Goal: Information Seeking & Learning: Learn about a topic

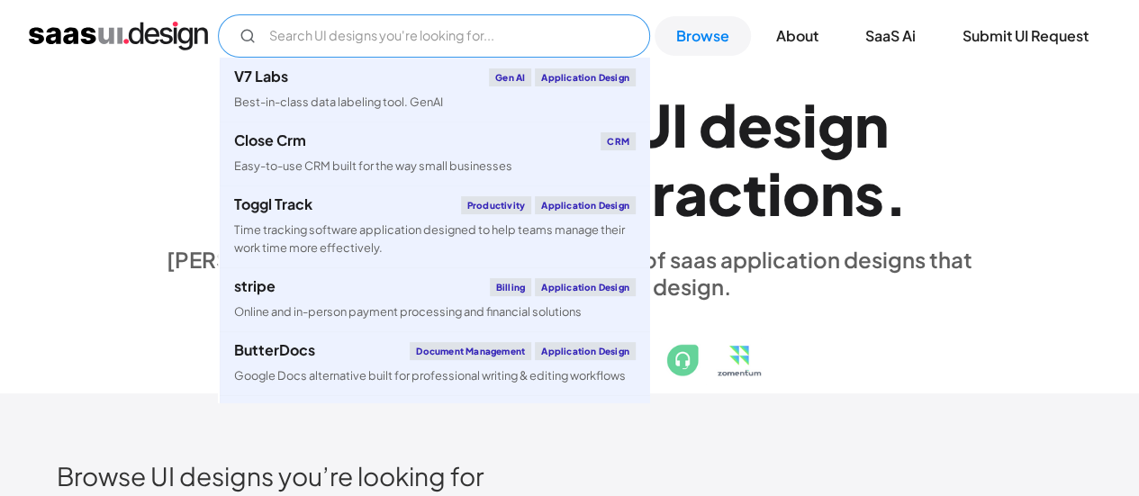
click at [436, 21] on input "Email Form" at bounding box center [434, 35] width 432 height 43
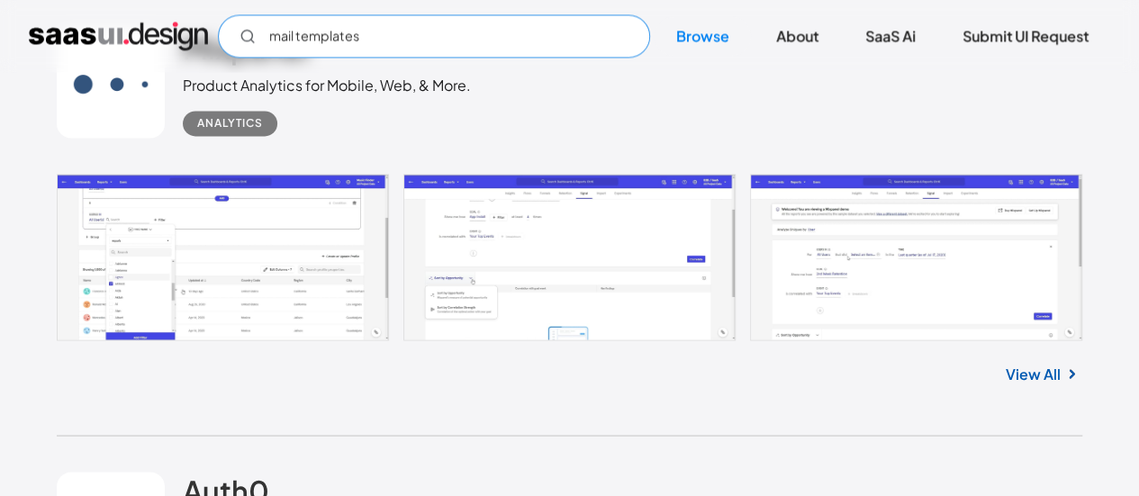
scroll to position [1484, 0]
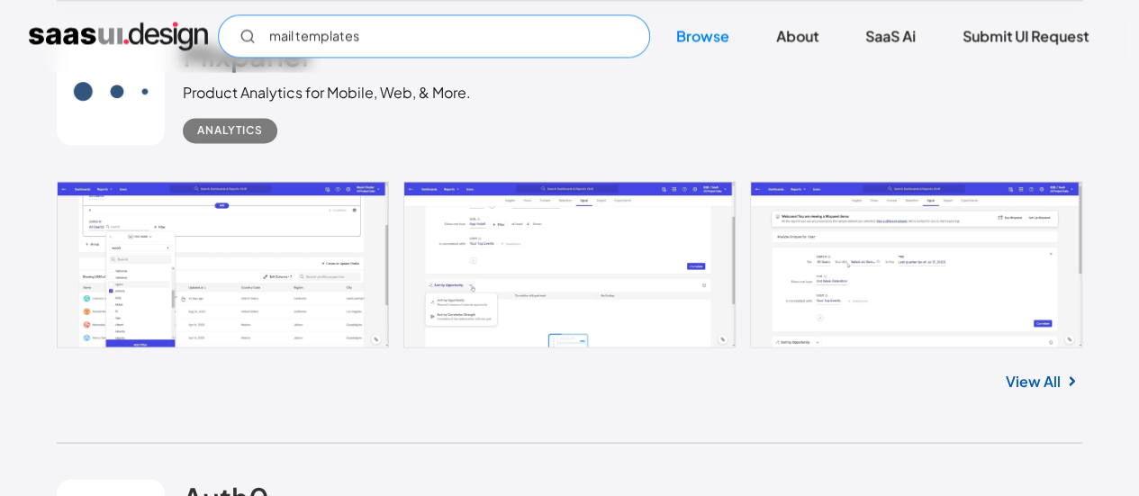
type input "mail templates"
click at [228, 248] on link at bounding box center [570, 264] width 1026 height 167
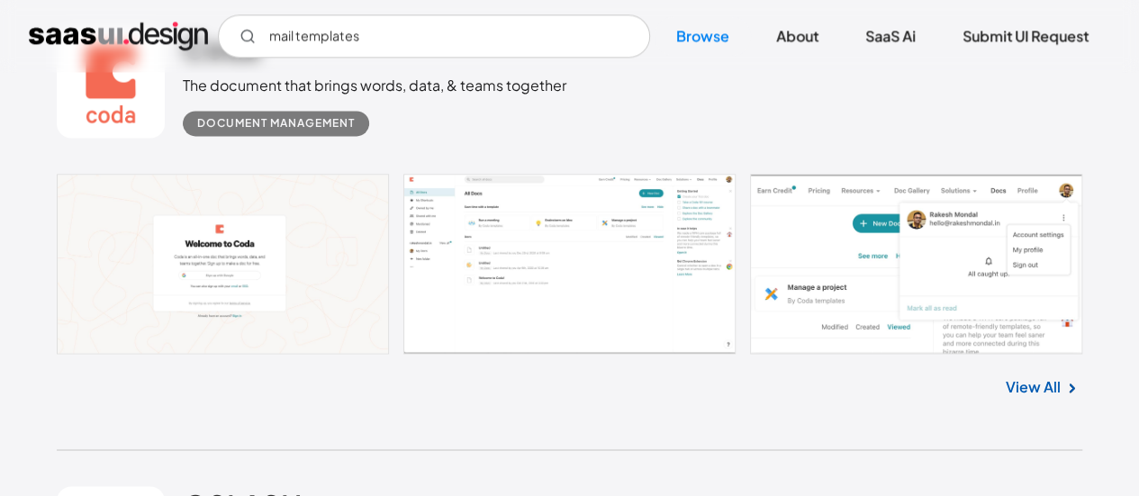
scroll to position [4679, 0]
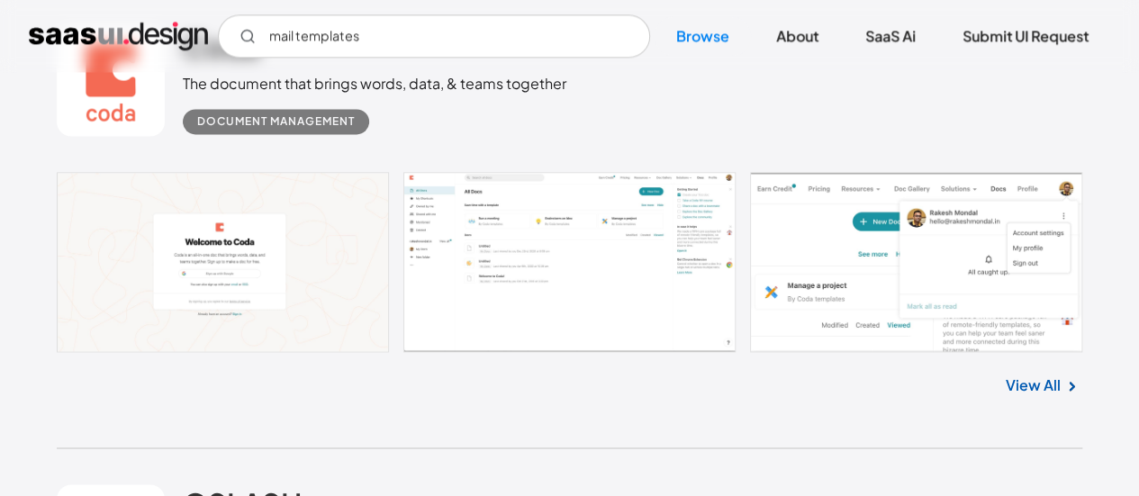
click at [607, 256] on link at bounding box center [570, 262] width 1026 height 180
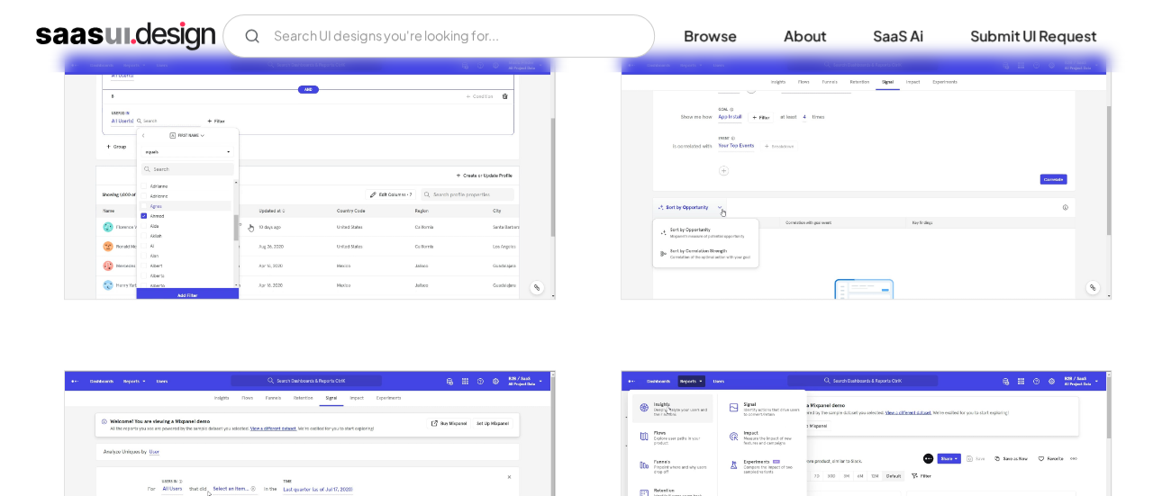
scroll to position [367, 0]
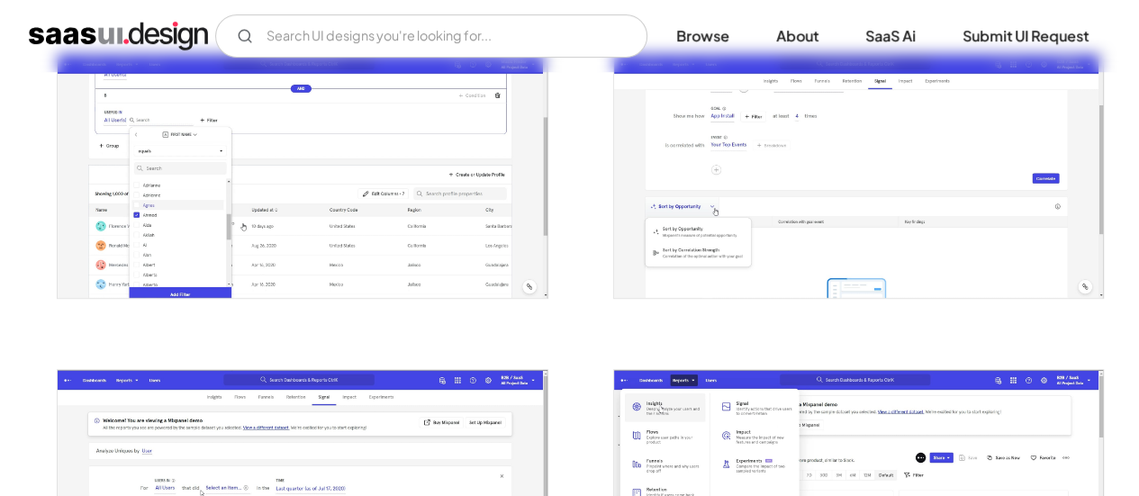
click at [364, 180] on img "open lightbox" at bounding box center [302, 176] width 489 height 244
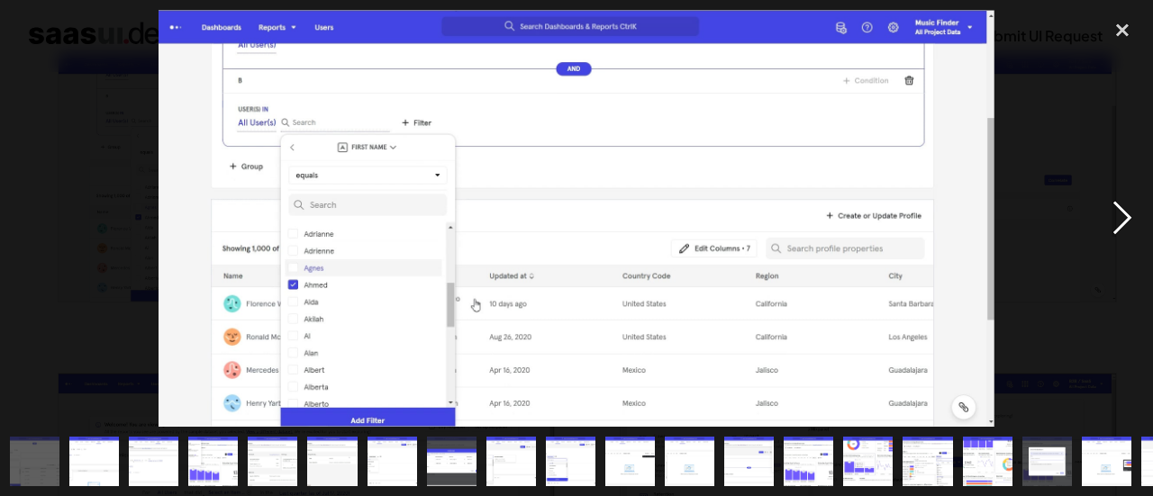
click at [1138, 209] on div "next image" at bounding box center [1121, 218] width 61 height 417
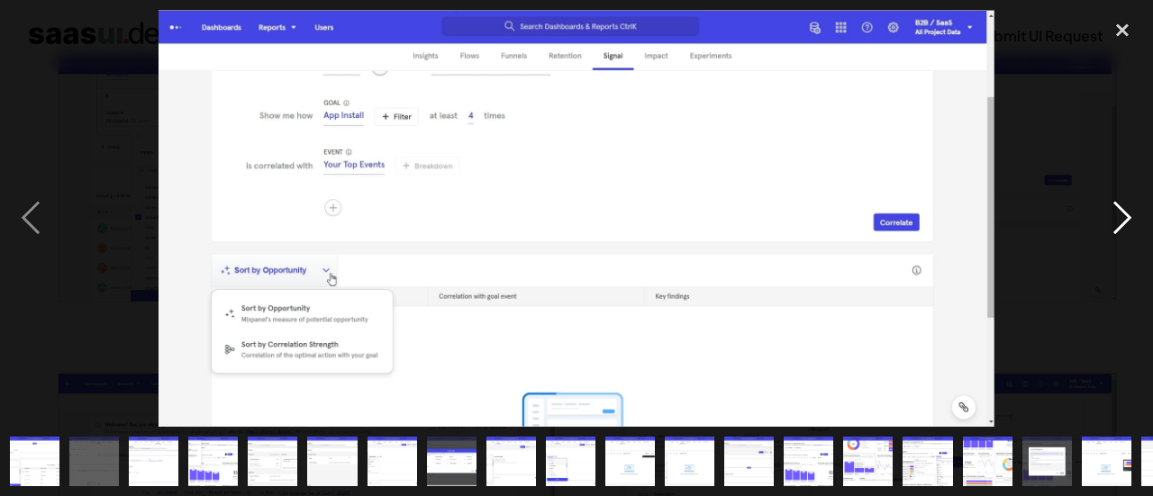
click at [1138, 209] on div "next image" at bounding box center [1121, 218] width 61 height 417
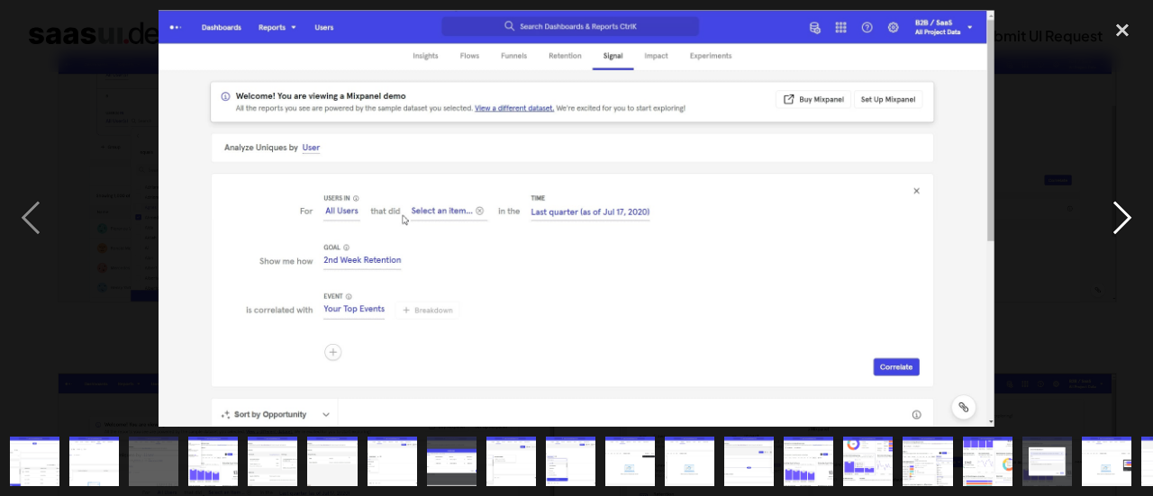
click at [1138, 209] on div "next image" at bounding box center [1121, 218] width 61 height 417
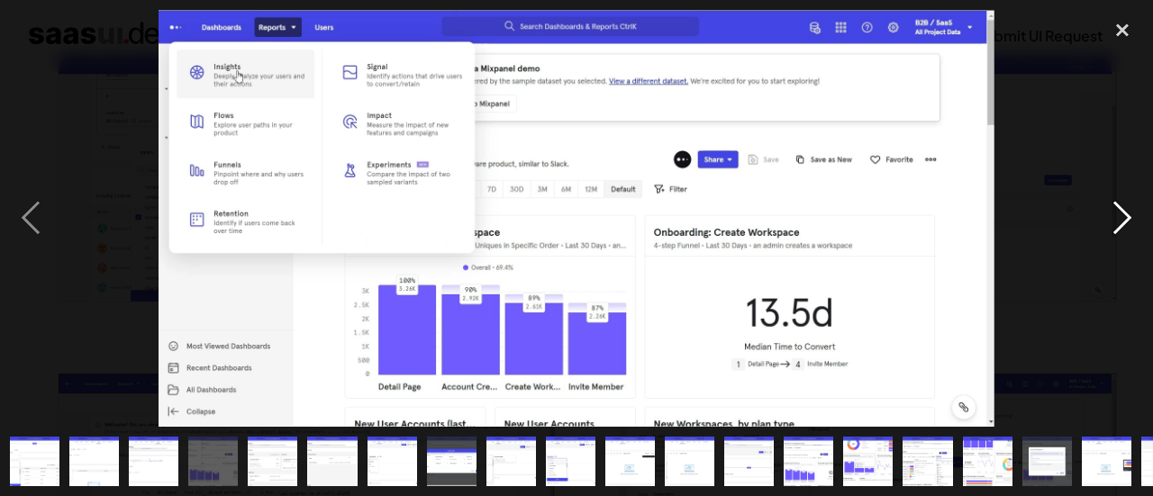
click at [1138, 209] on div "next image" at bounding box center [1121, 218] width 61 height 417
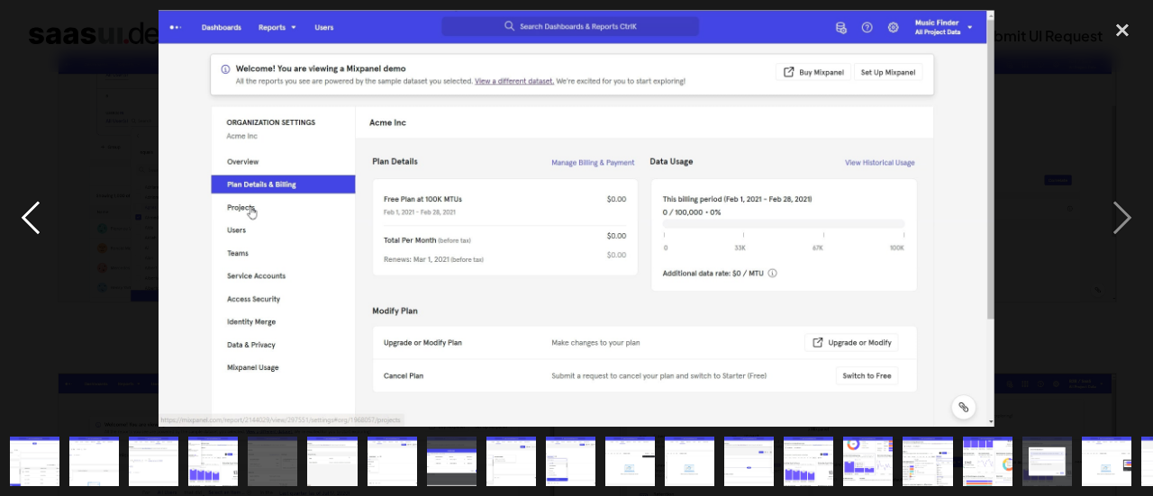
click at [41, 210] on div "previous image" at bounding box center [30, 218] width 61 height 417
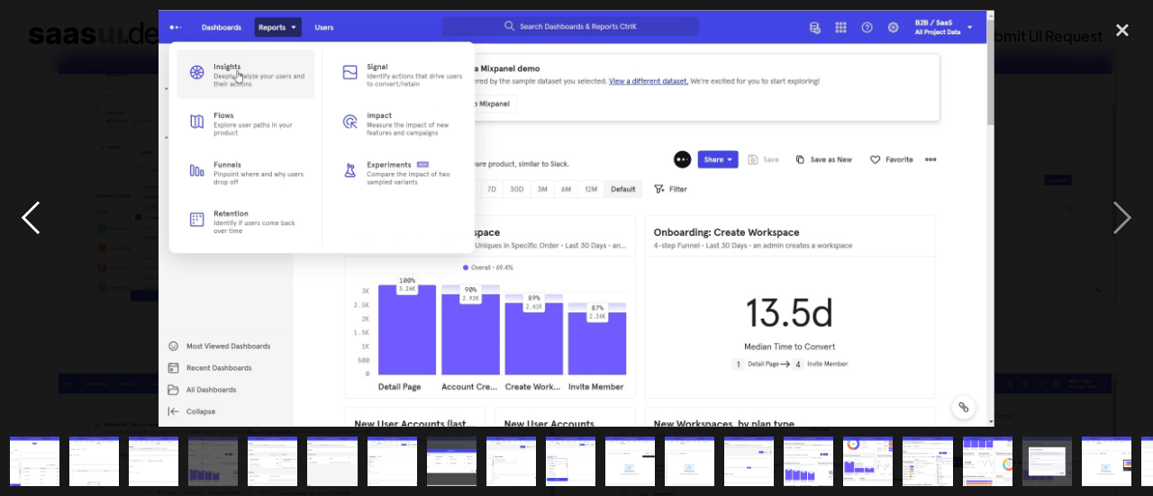
click at [41, 210] on div "previous image" at bounding box center [30, 218] width 61 height 417
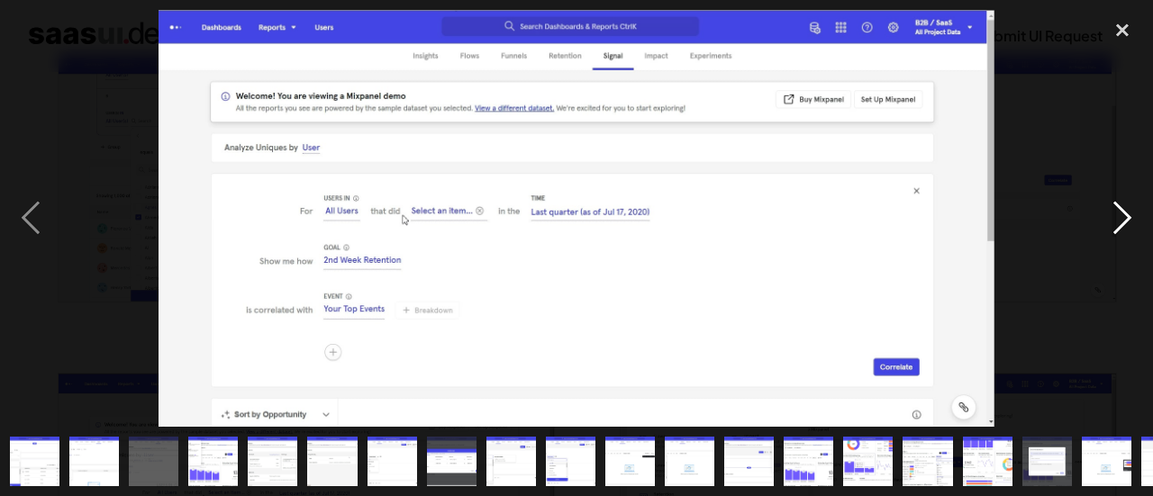
click at [1118, 224] on div "next image" at bounding box center [1121, 218] width 61 height 417
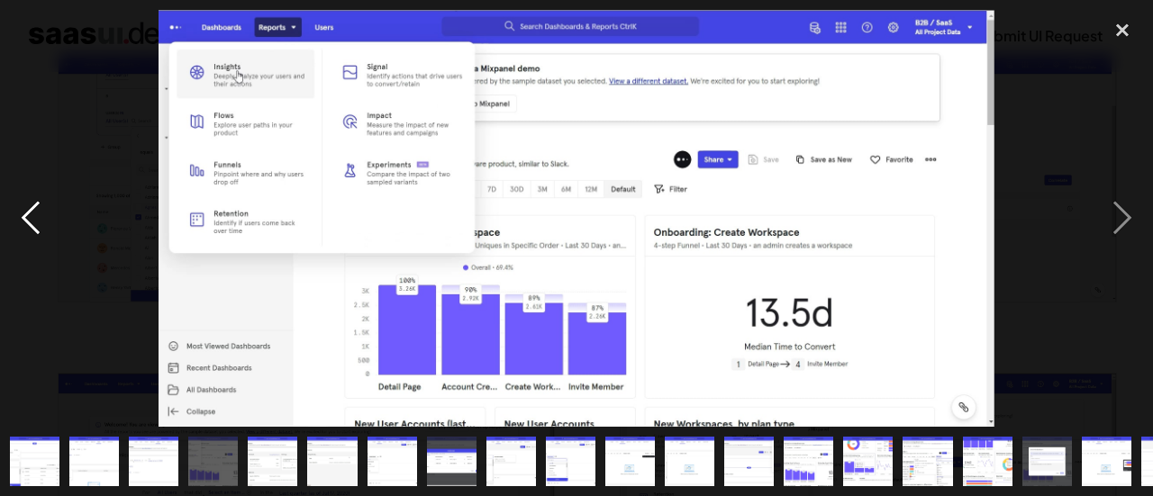
drag, startPoint x: 213, startPoint y: 245, endPoint x: 31, endPoint y: 240, distance: 182.0
click at [31, 240] on div at bounding box center [576, 218] width 1153 height 417
click at [31, 240] on div "previous image" at bounding box center [30, 218] width 61 height 417
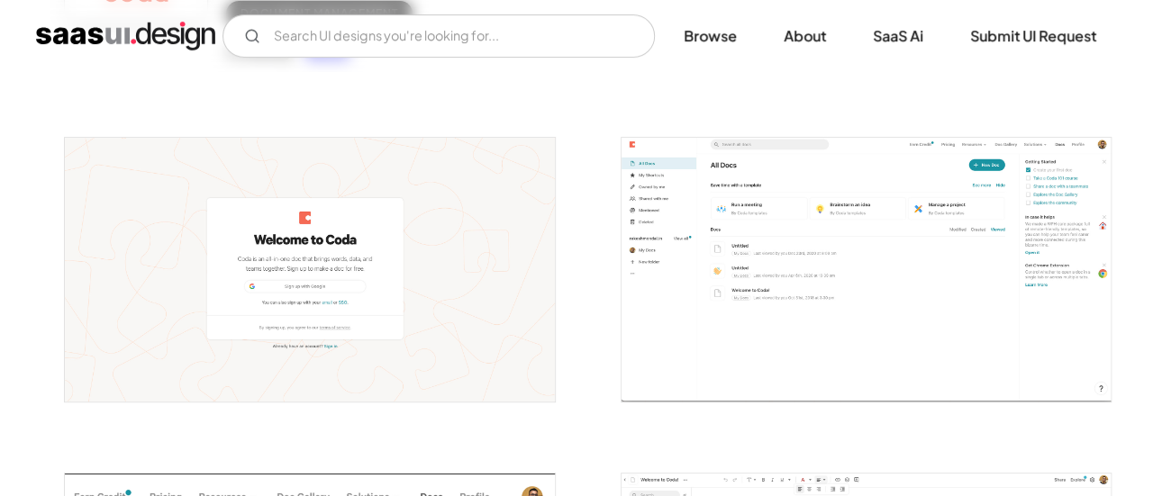
scroll to position [240, 0]
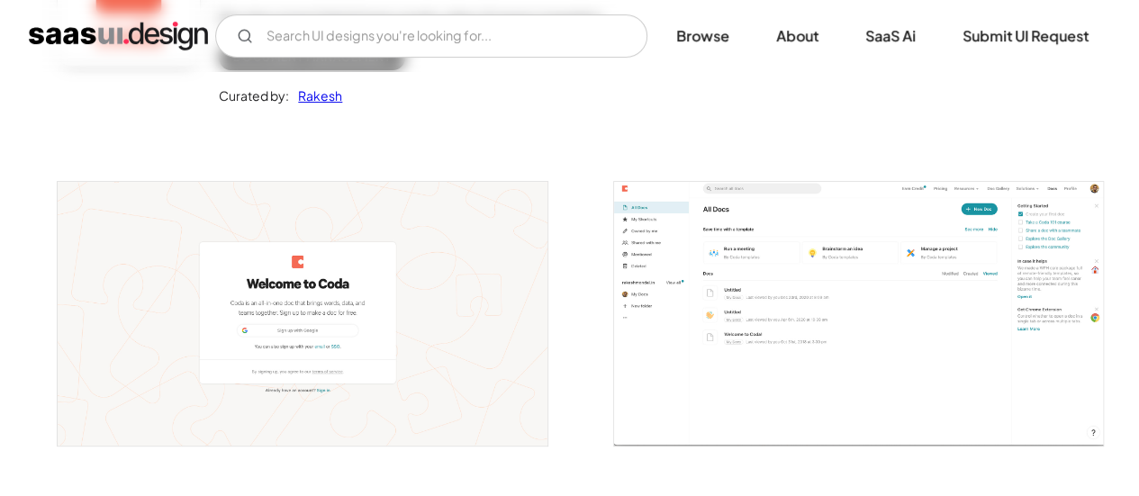
click at [732, 278] on img "open lightbox" at bounding box center [858, 314] width 489 height 264
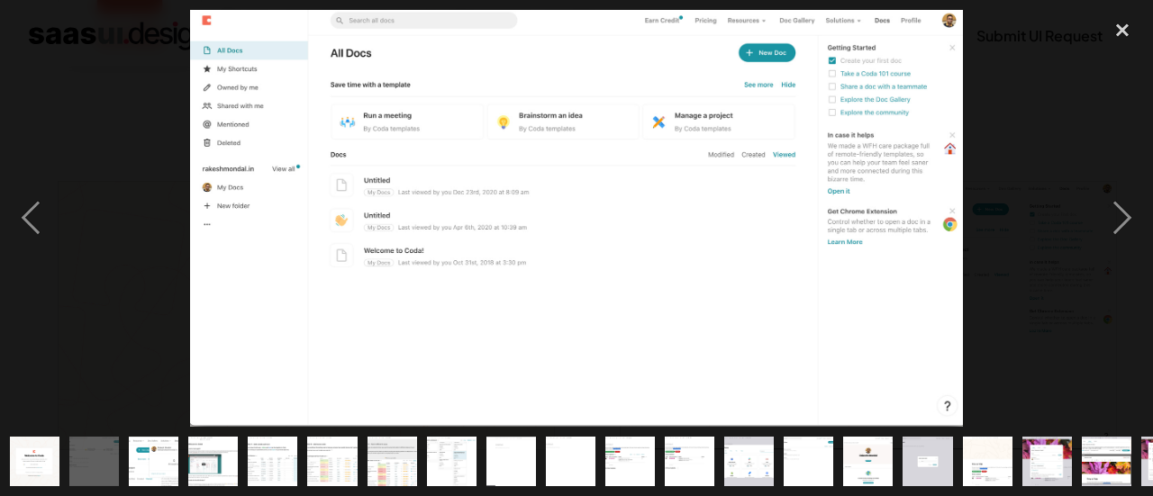
click at [657, 465] on div "show item 11 of 25" at bounding box center [629, 461] width 59 height 69
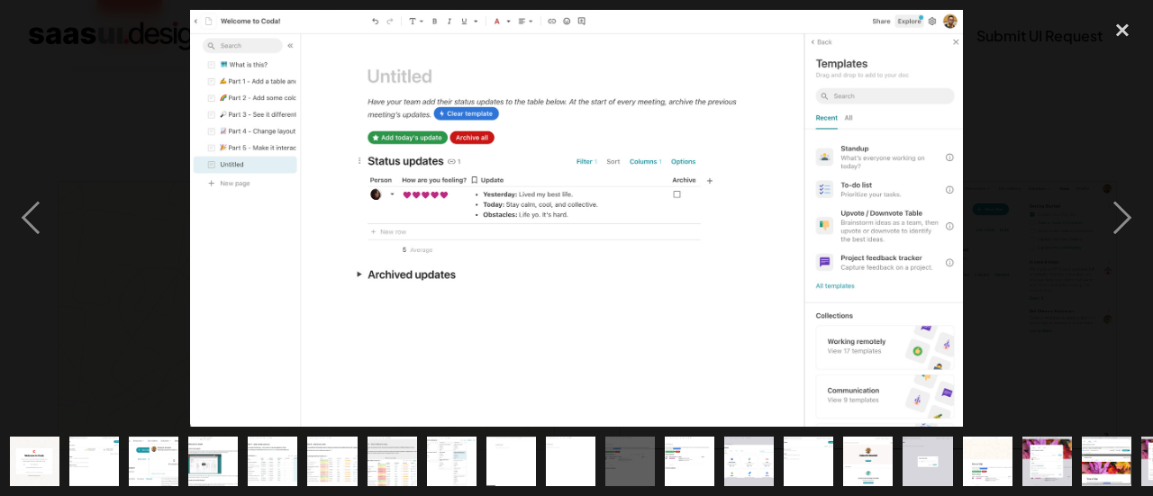
click at [683, 459] on img "show item 12 of 25" at bounding box center [689, 462] width 92 height 50
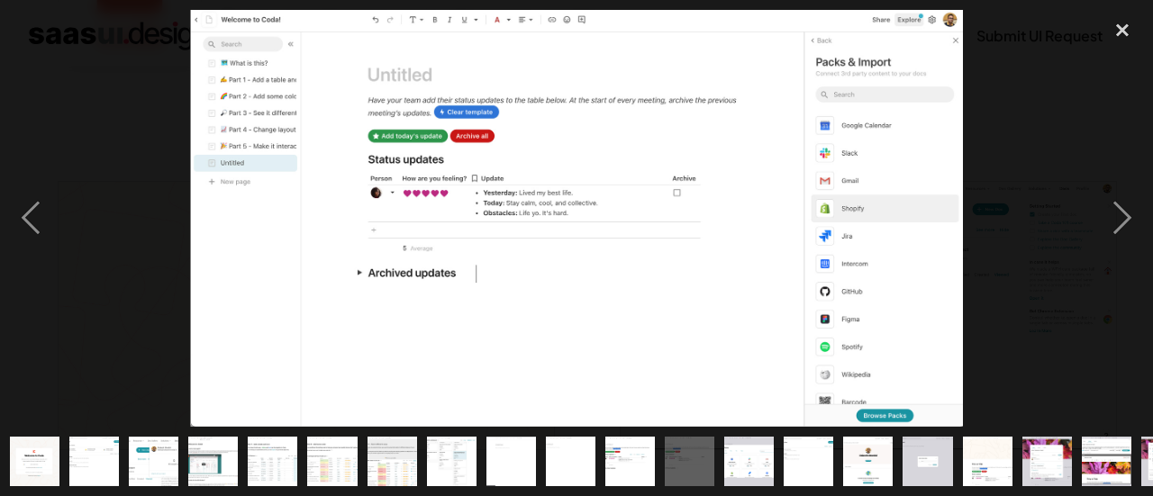
click at [720, 455] on div "show item 13 of 25" at bounding box center [749, 461] width 59 height 69
